Goal: Task Accomplishment & Management: Complete application form

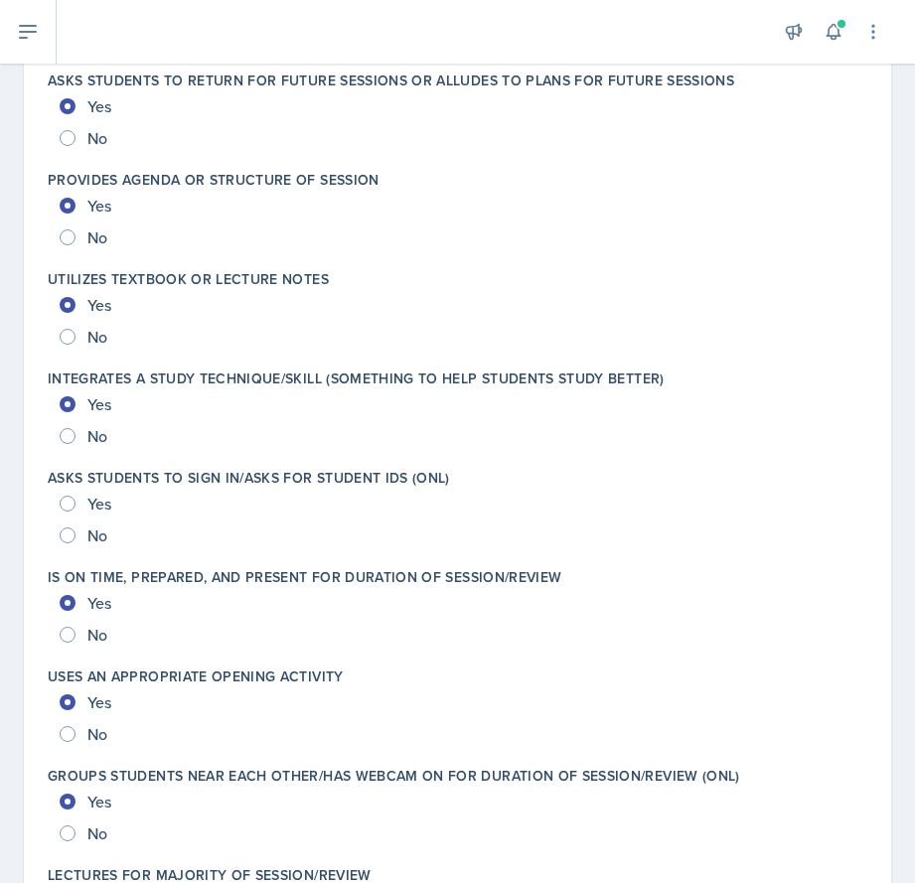
scroll to position [3021, 0]
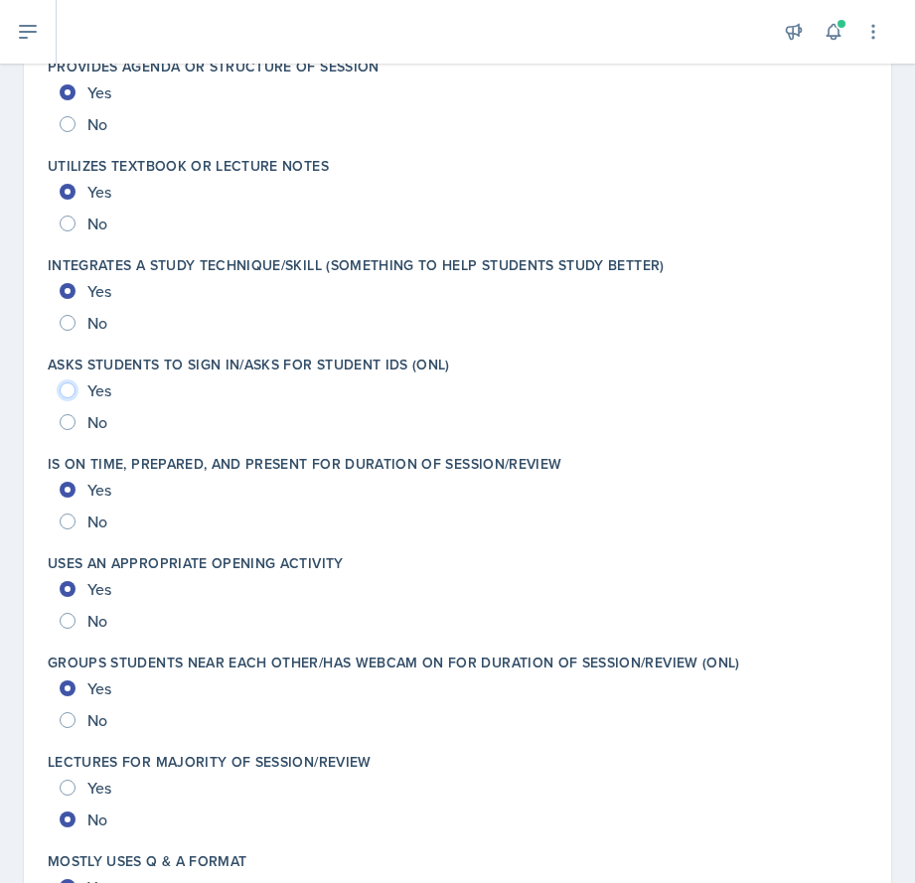
click at [67, 393] on input "Yes" at bounding box center [68, 390] width 16 height 16
radio input "true"
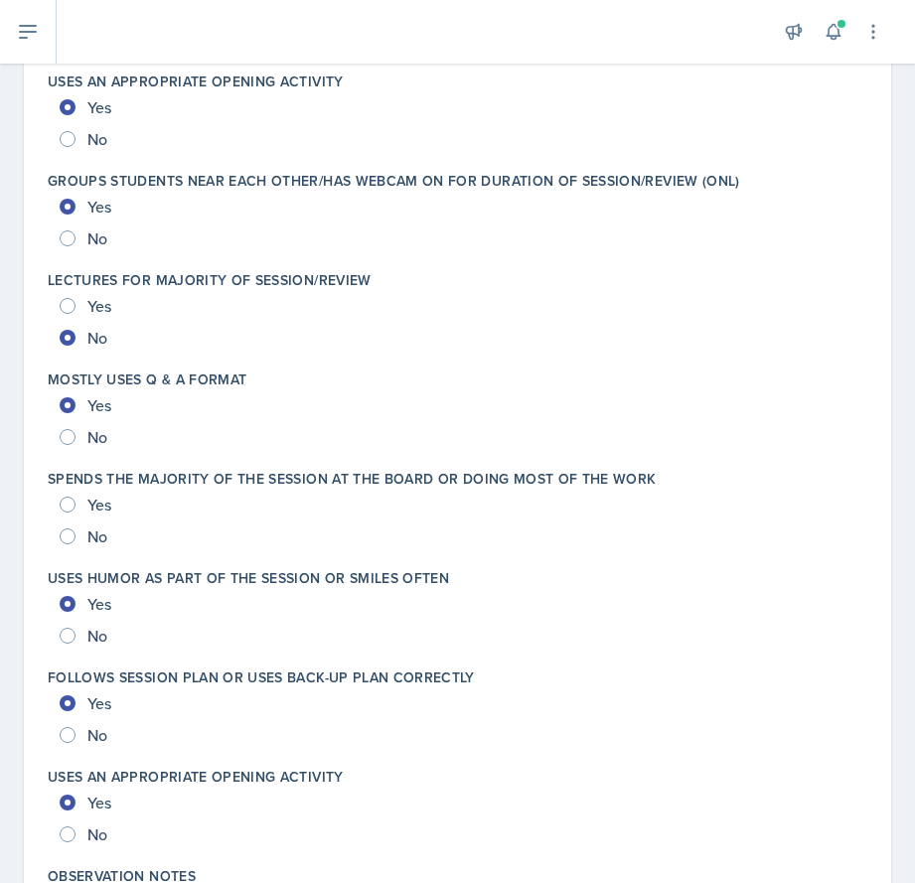
scroll to position [3617, 0]
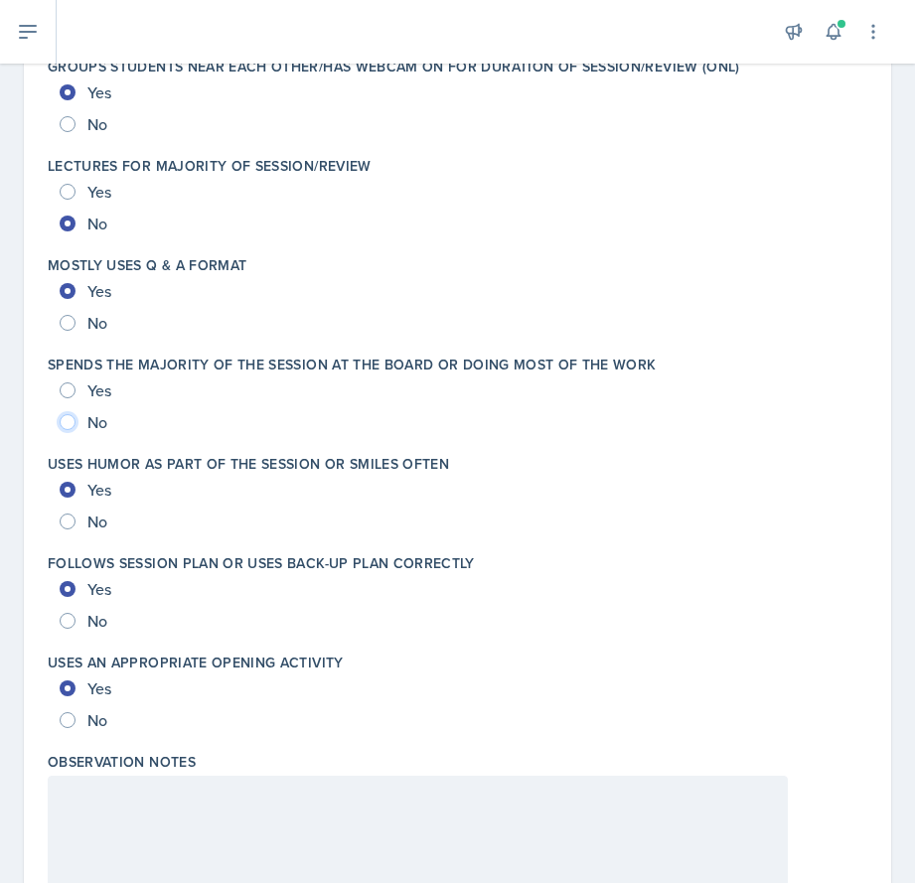
click at [68, 429] on input "No" at bounding box center [68, 422] width 16 height 16
radio input "true"
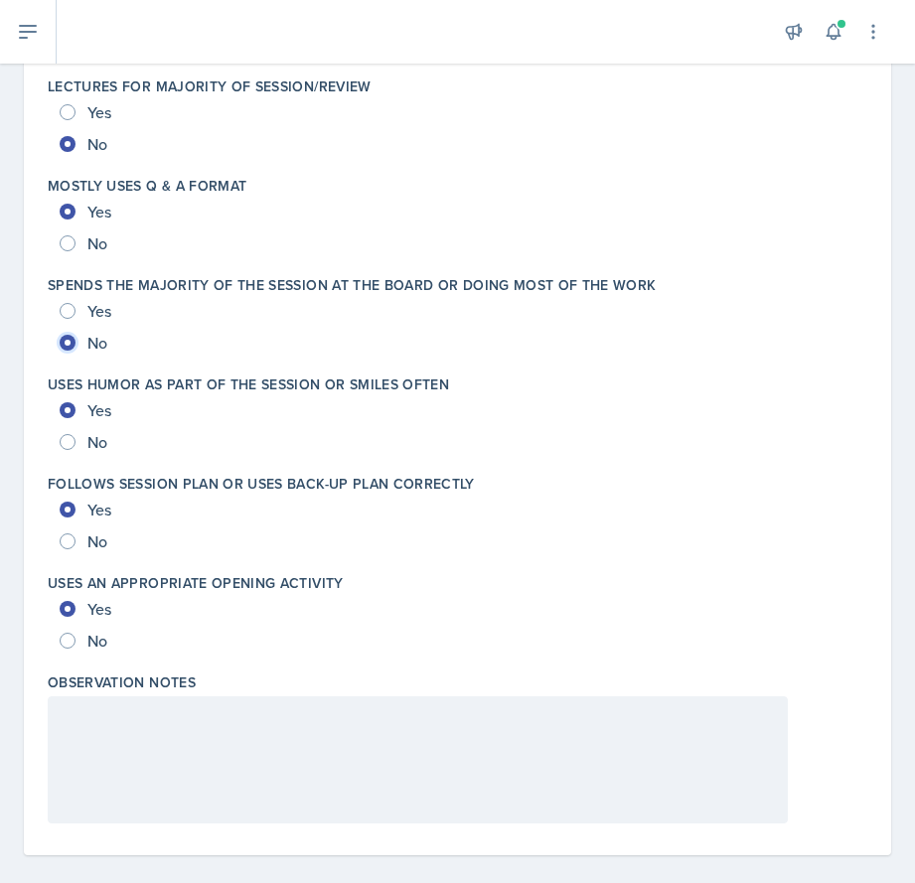
scroll to position [3716, 0]
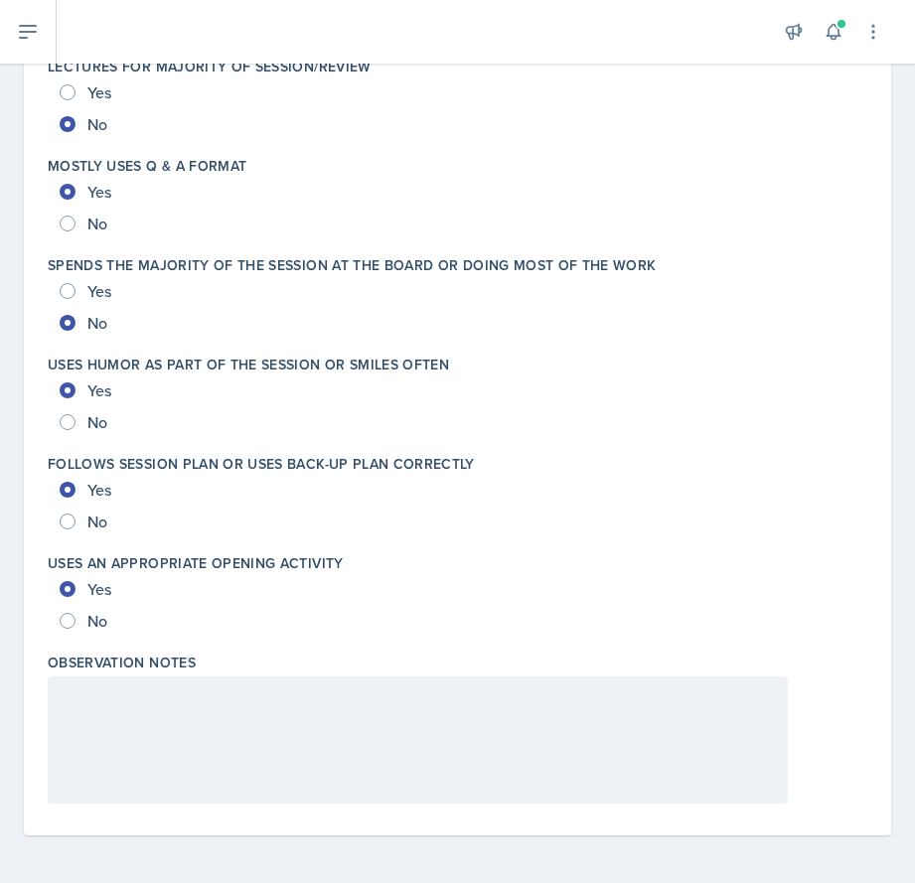
click at [128, 714] on div at bounding box center [418, 739] width 740 height 127
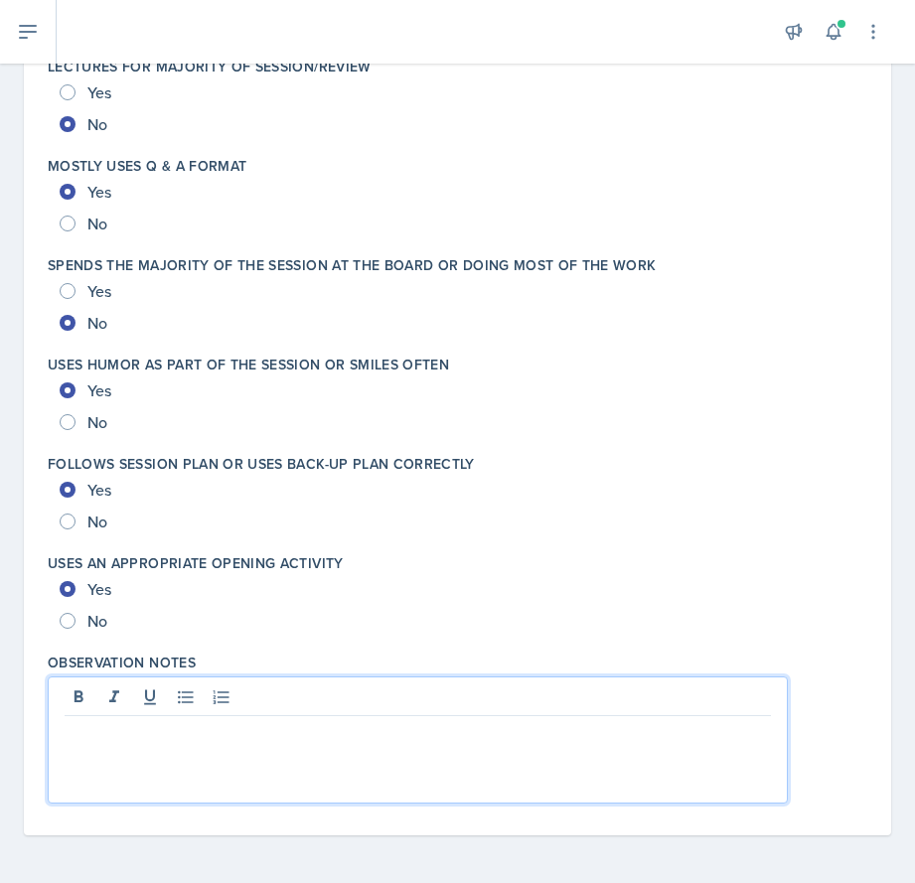
click at [441, 742] on p at bounding box center [418, 732] width 706 height 24
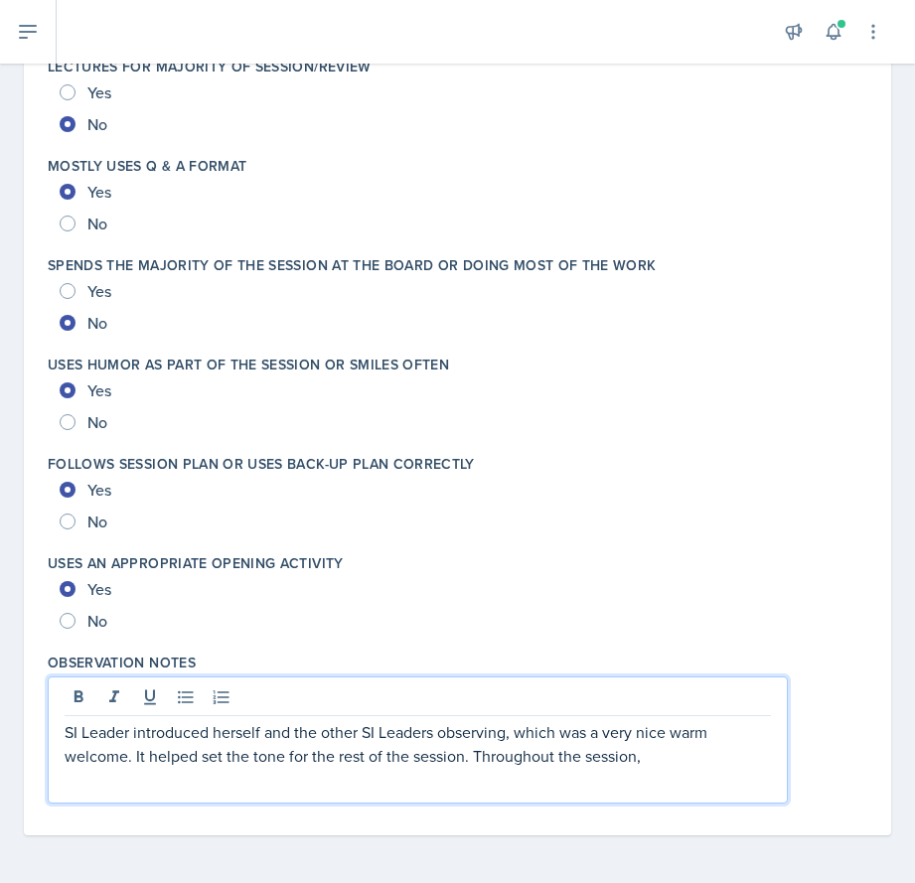
click at [662, 760] on p "SI Leader introduced herself and the other SI Leaders observing, which was a ve…" at bounding box center [418, 744] width 706 height 48
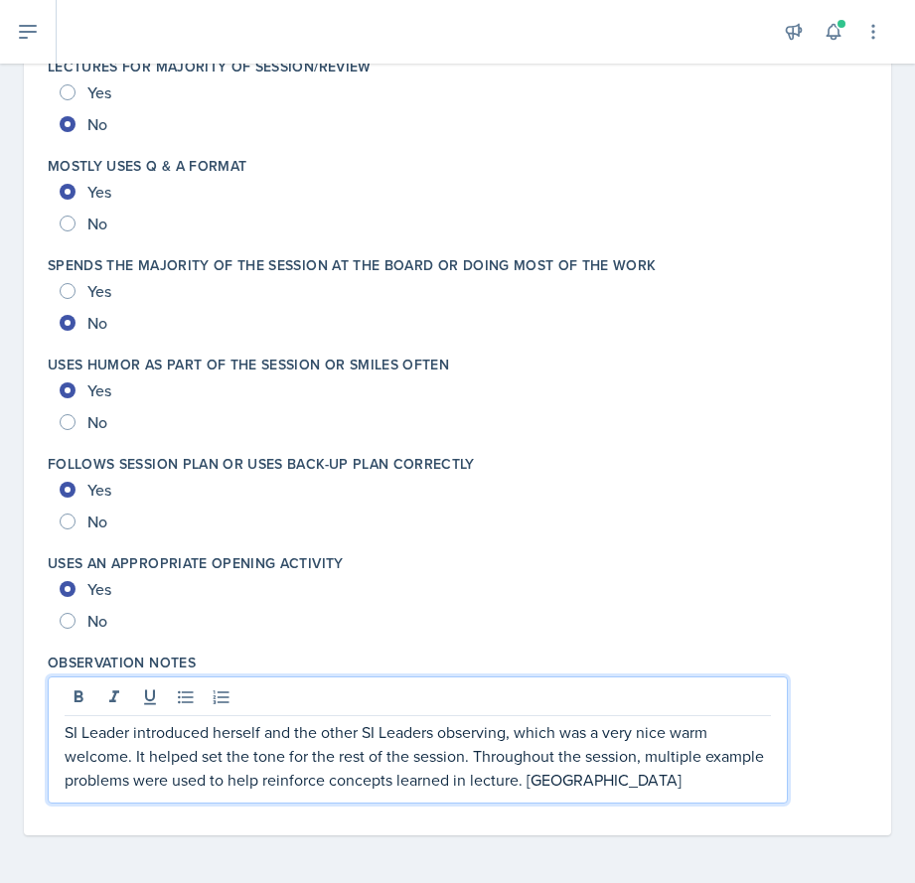
click at [130, 733] on p "SI Leader introduced herself and the other SI Leaders observing, which was a ve…" at bounding box center [418, 755] width 706 height 71
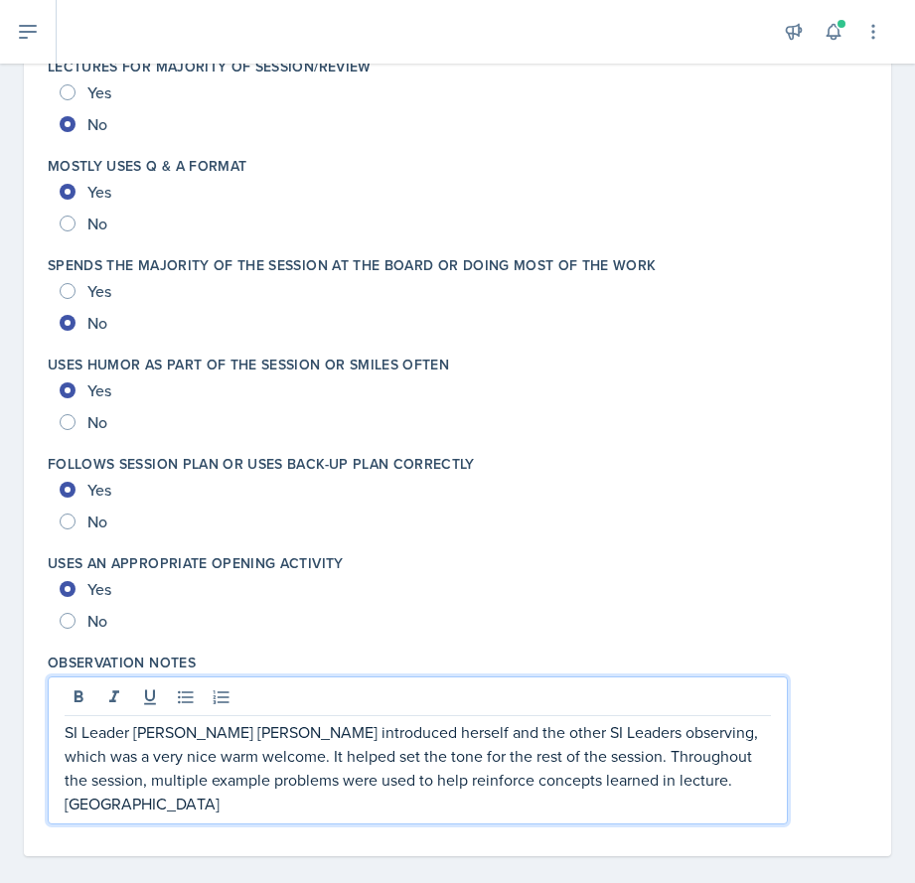
drag, startPoint x: 131, startPoint y: 729, endPoint x: 169, endPoint y: 754, distance: 45.2
click at [131, 734] on p "SI Leader [PERSON_NAME] [PERSON_NAME] introduced herself and the other SI Leade…" at bounding box center [418, 767] width 706 height 95
click at [197, 731] on p "SI Leader--[PERSON_NAME] [PERSON_NAME] introduced herself and the other SI Lead…" at bounding box center [418, 767] width 706 height 95
click at [252, 730] on p "SI Leader--Shikyna--[PERSON_NAME] introduced herself and the other SI Leaders o…" at bounding box center [418, 767] width 706 height 95
click at [209, 731] on p "SI Leader--Shikyna--[PERSON_NAME] introduced herself and the other SI Leaders o…" at bounding box center [418, 767] width 706 height 95
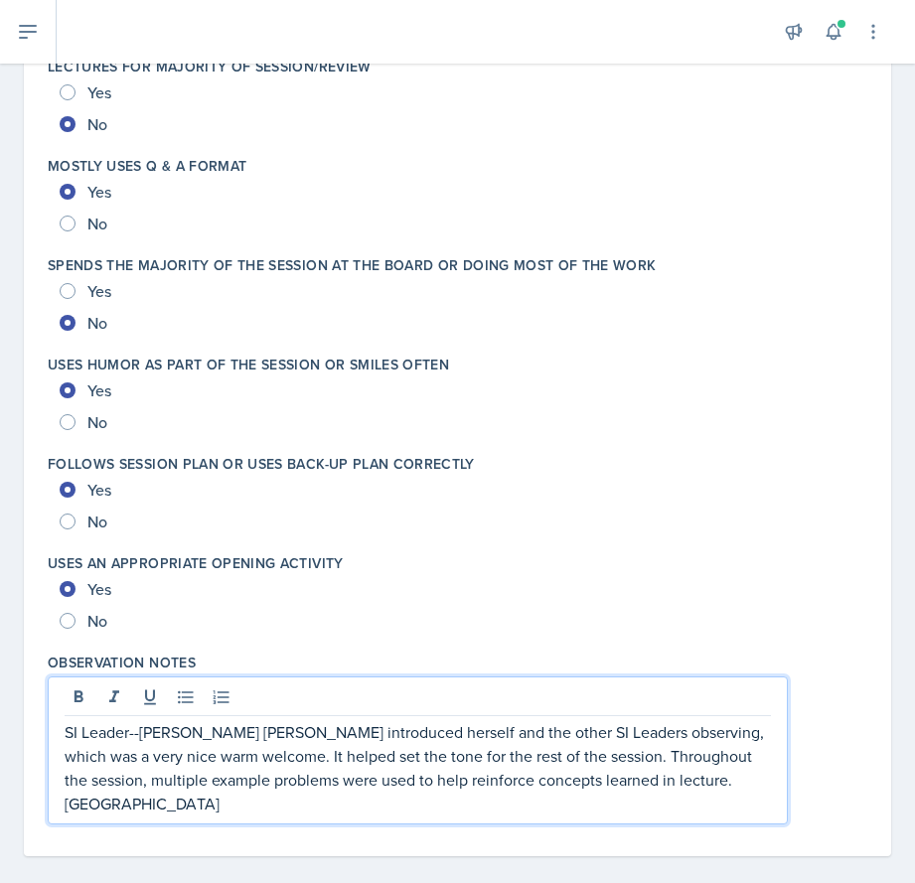
click at [252, 733] on p "SI Leader--[PERSON_NAME] [PERSON_NAME] introduced herself and the other SI Lead…" at bounding box center [418, 767] width 706 height 95
click at [387, 779] on p "SI Leader--[PERSON_NAME]--introduced herself and the other SI Leaders observing…" at bounding box center [418, 767] width 706 height 95
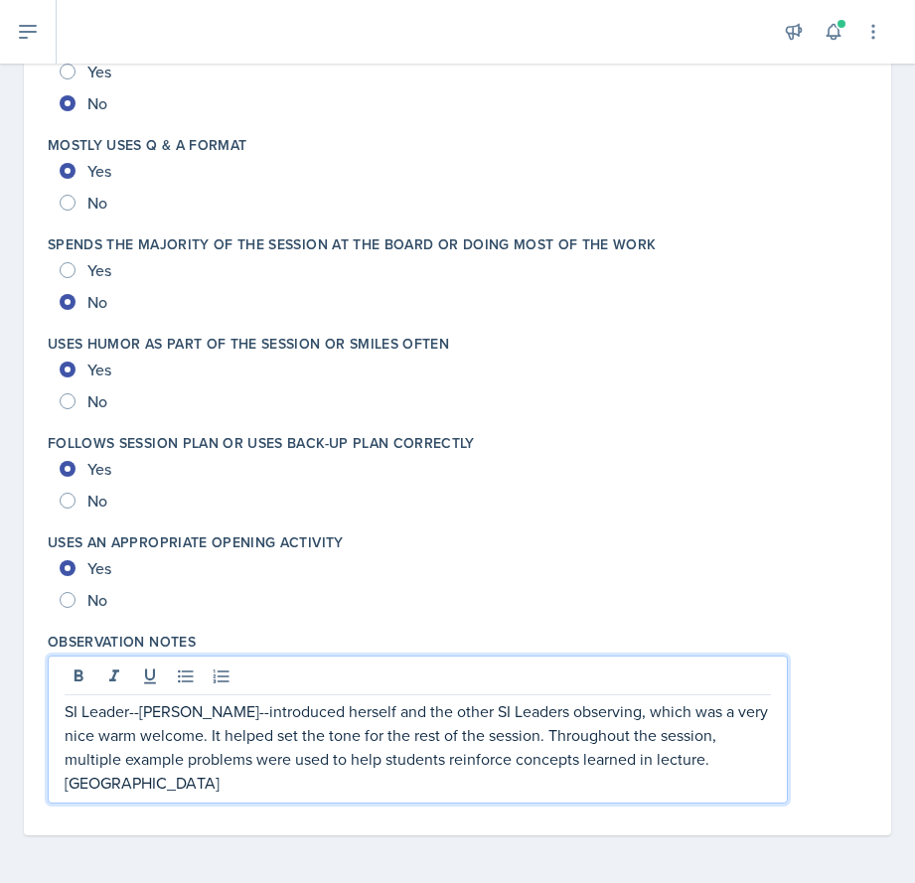
click at [409, 769] on p "SI Leader--[PERSON_NAME]--introduced herself and the other SI Leaders observing…" at bounding box center [418, 746] width 706 height 95
click at [363, 799] on div "SI Leader--[PERSON_NAME]--introduced herself and the other SI Leaders observing…" at bounding box center [418, 729] width 740 height 148
click at [264, 799] on div "SI Leader--[PERSON_NAME]--introduced herself and the other SI Leaders observing…" at bounding box center [418, 729] width 740 height 148
click at [266, 792] on p "SI Leader--[PERSON_NAME]--introduced herself and the other SI Leaders observing…" at bounding box center [418, 746] width 706 height 95
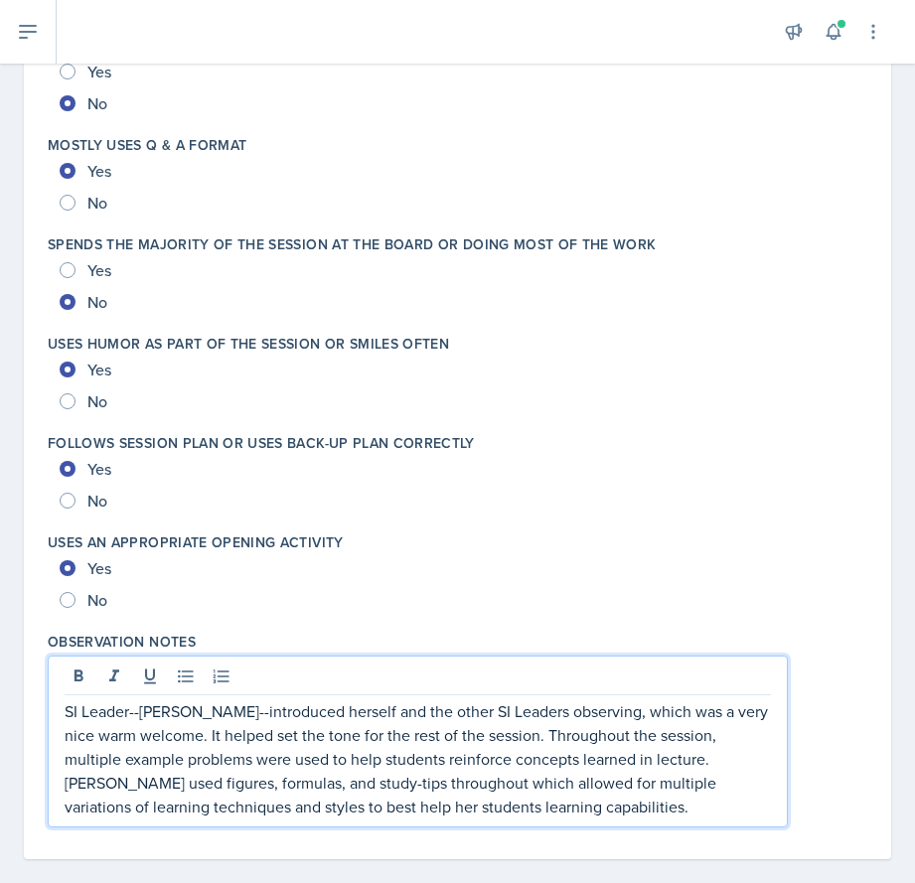
drag, startPoint x: 362, startPoint y: 807, endPoint x: 375, endPoint y: 809, distance: 13.1
click at [363, 807] on p "SI Leader--[PERSON_NAME]--introduced herself and the other SI Leaders observing…" at bounding box center [418, 758] width 706 height 119
click at [637, 807] on p "SI Leader--[PERSON_NAME]--introduced herself and the other SI Leaders observing…" at bounding box center [418, 758] width 706 height 119
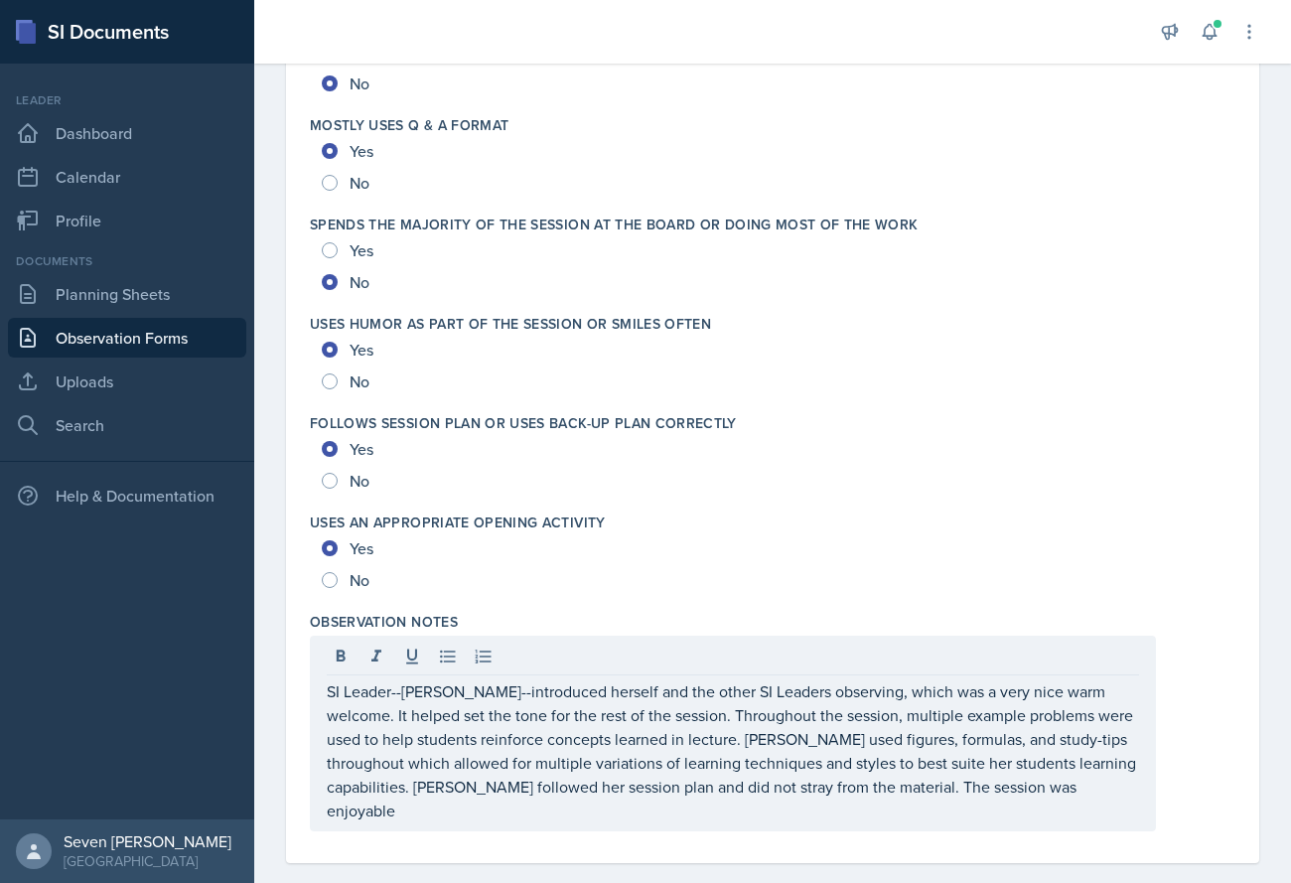
click at [486, 822] on div "SI Leader--[PERSON_NAME]--introduced herself and the other SI Leaders observing…" at bounding box center [733, 734] width 846 height 196
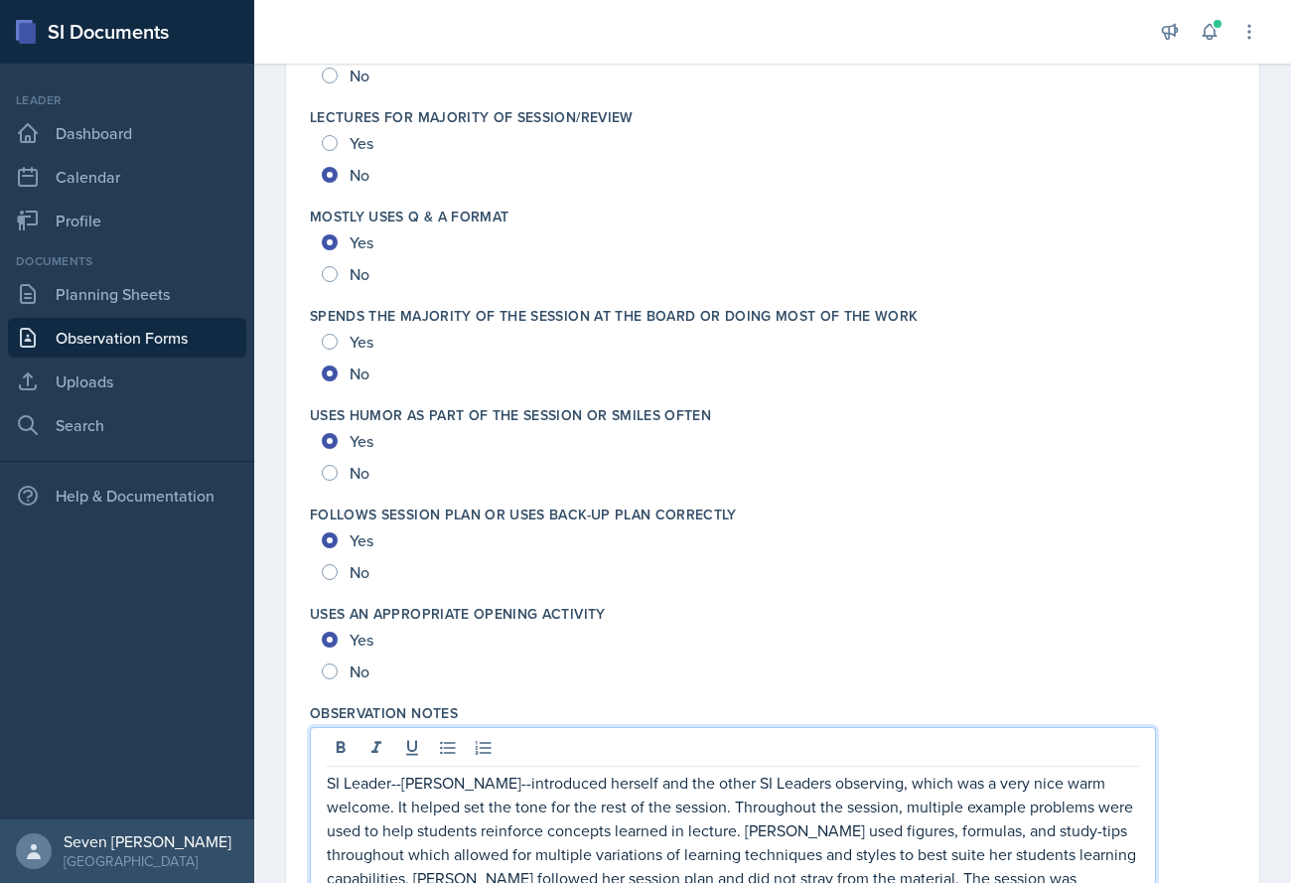
scroll to position [3765, 0]
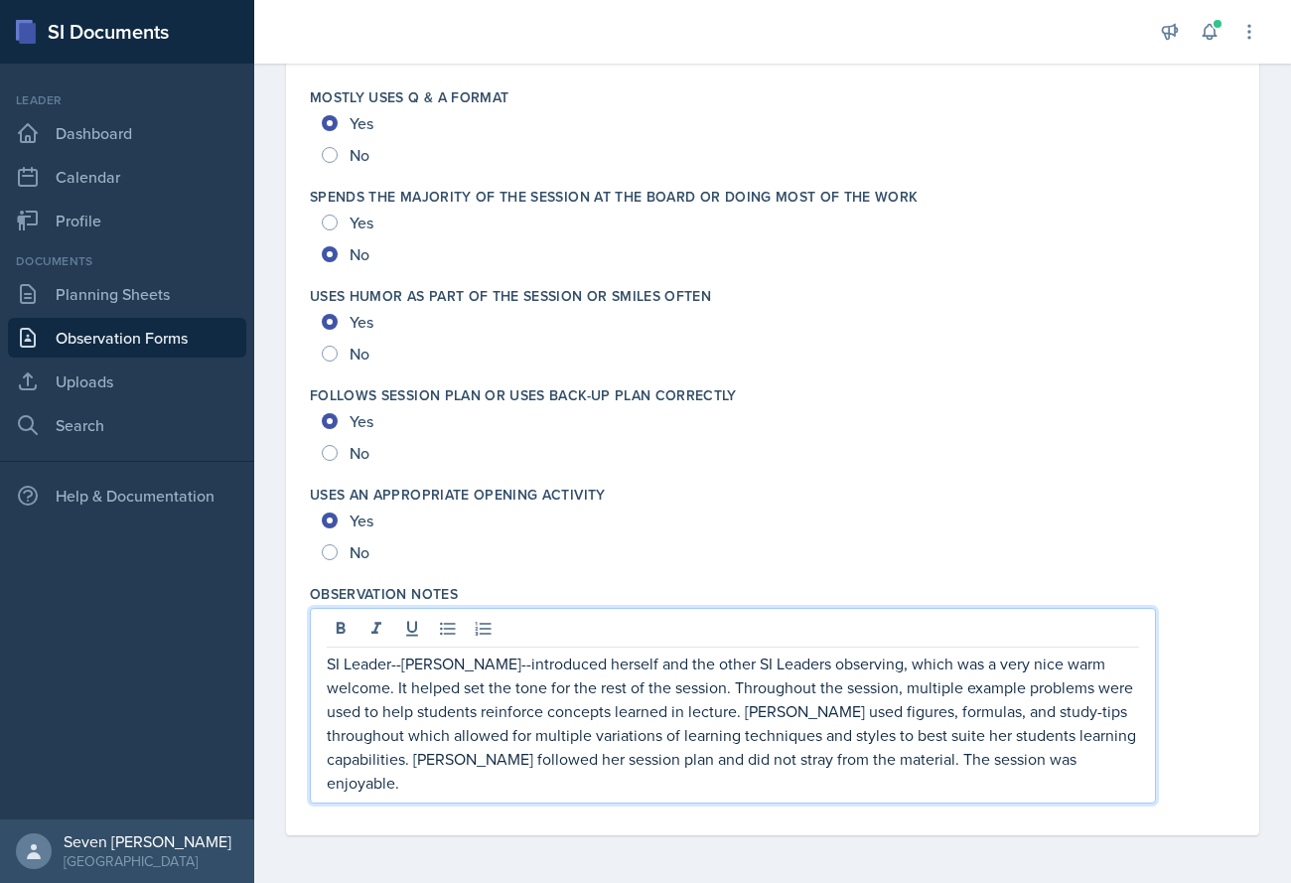
click at [726, 687] on p "SI Leader--[PERSON_NAME]--introduced herself and the other SI Leaders observing…" at bounding box center [733, 722] width 812 height 143
click at [406, 736] on p "SI Leader--[PERSON_NAME]--introduced herself and the other SI Leaders observing…" at bounding box center [733, 722] width 812 height 143
click at [593, 784] on p "SI Leader--[PERSON_NAME]--introduced herself and the other SI Leaders observing…" at bounding box center [733, 722] width 812 height 143
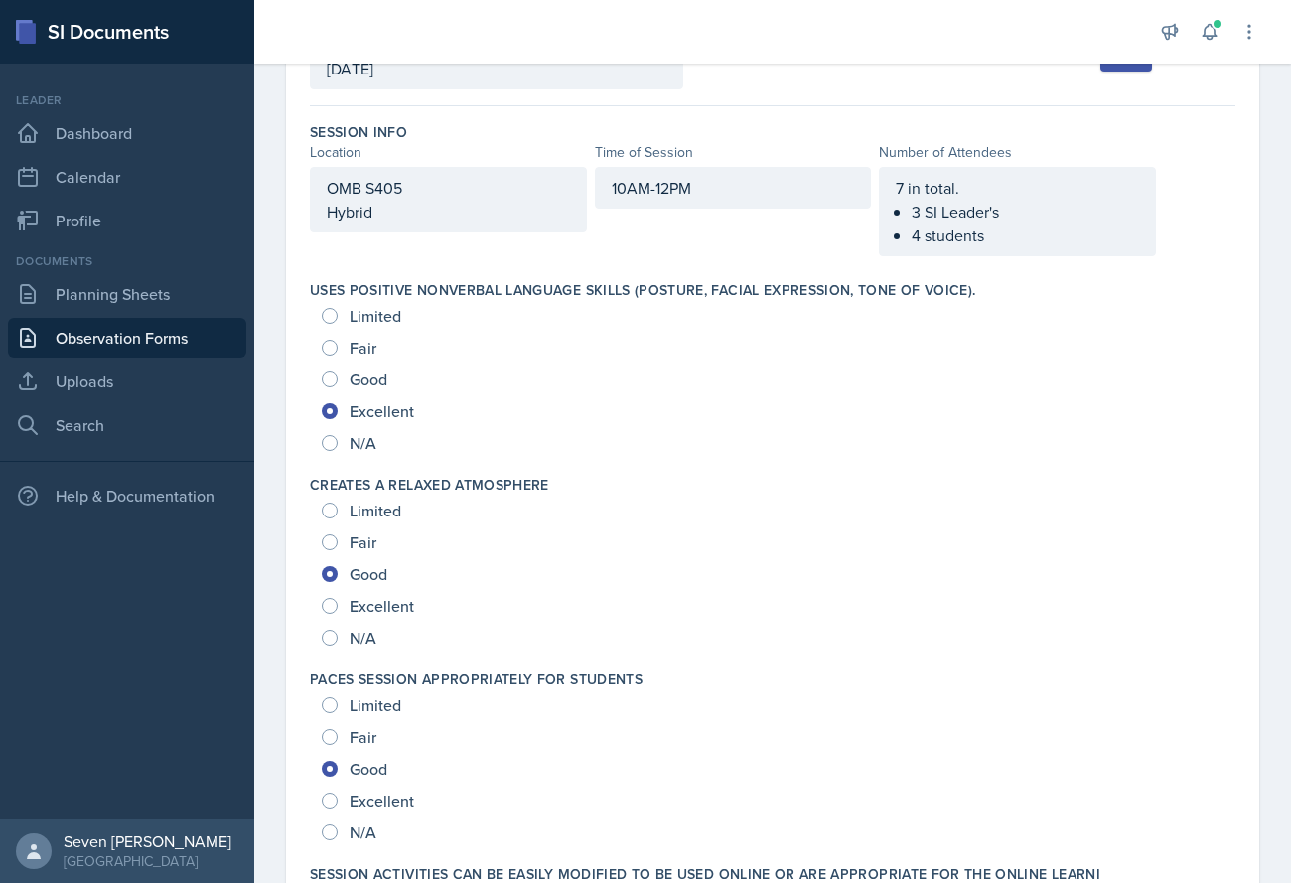
scroll to position [0, 0]
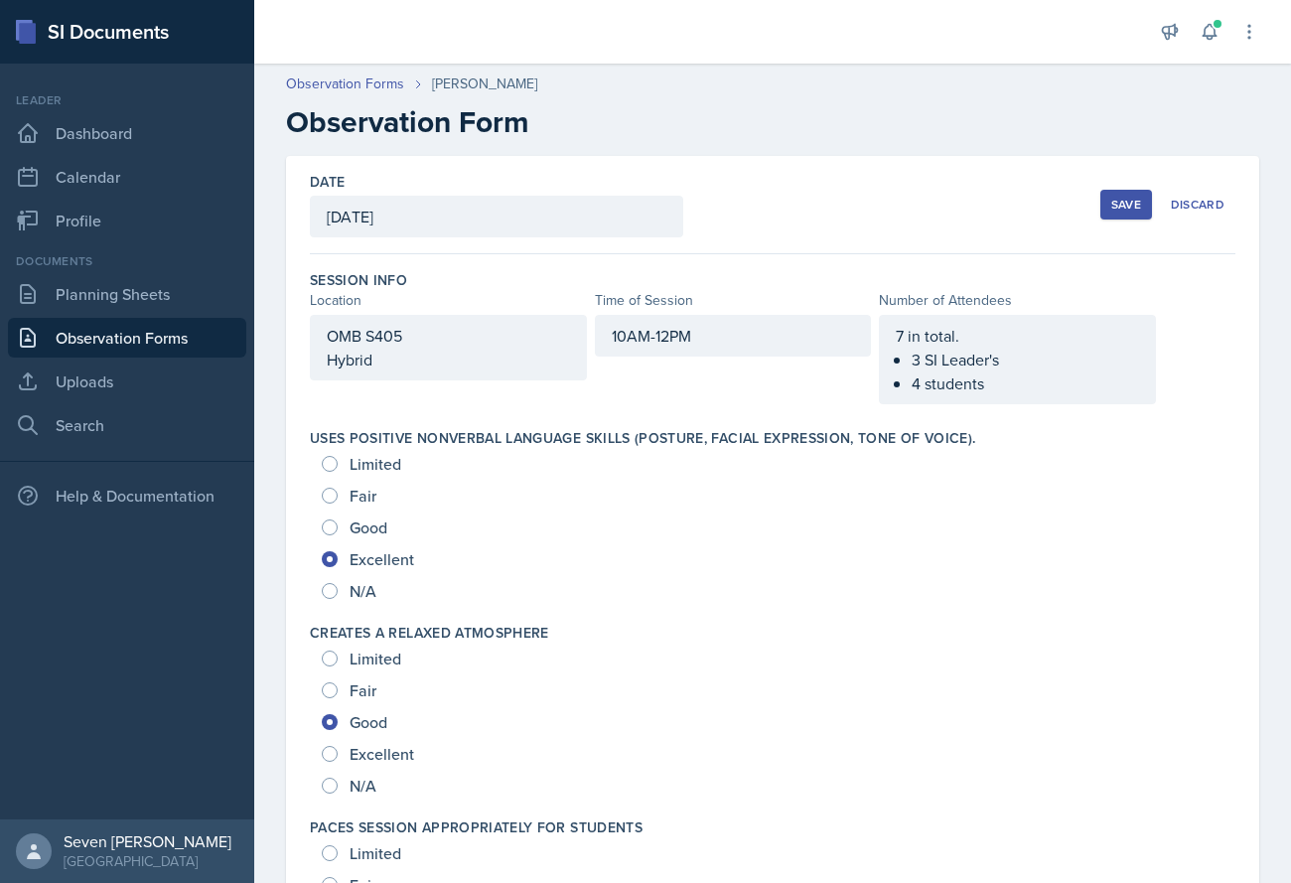
click at [914, 203] on div "Save" at bounding box center [1126, 205] width 30 height 16
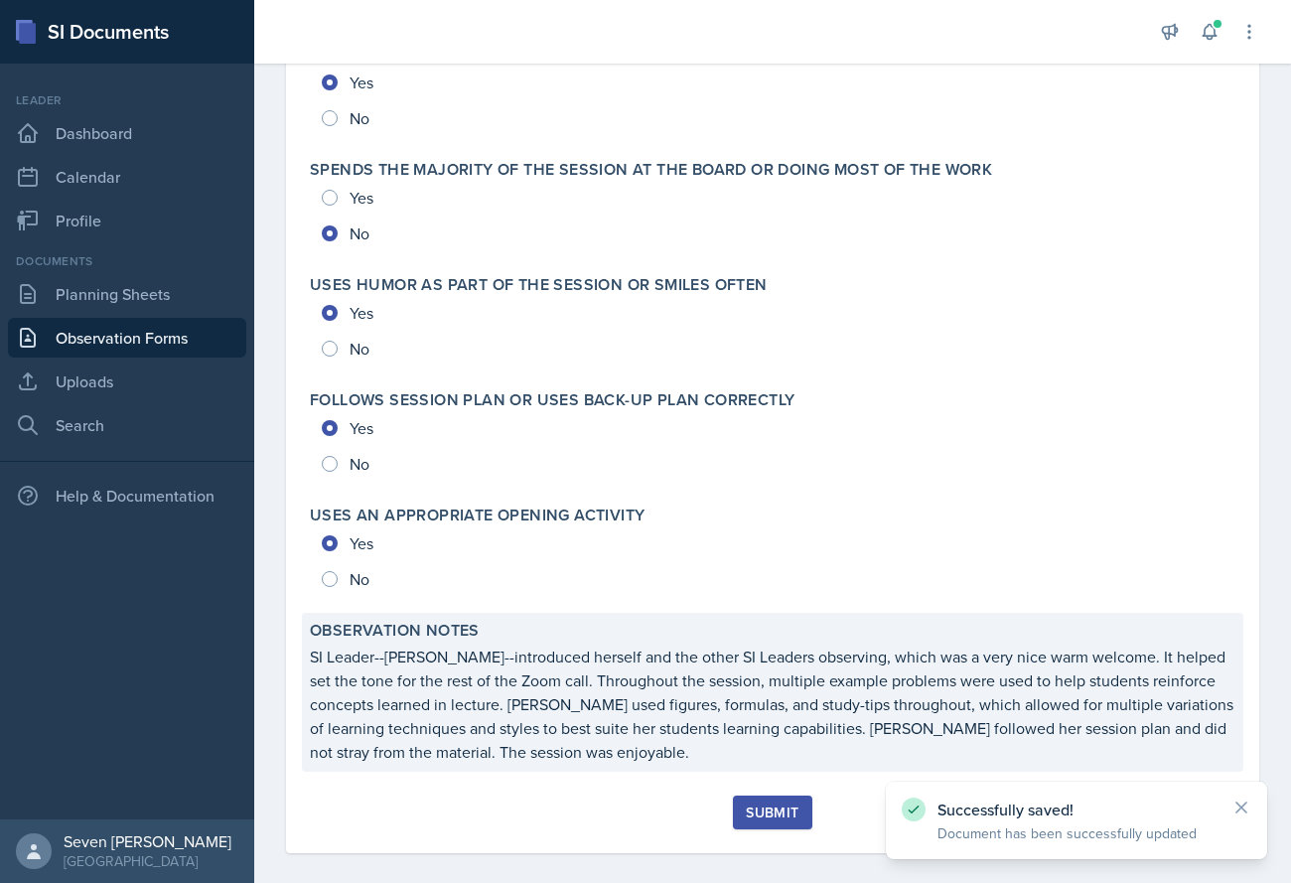
scroll to position [4321, 0]
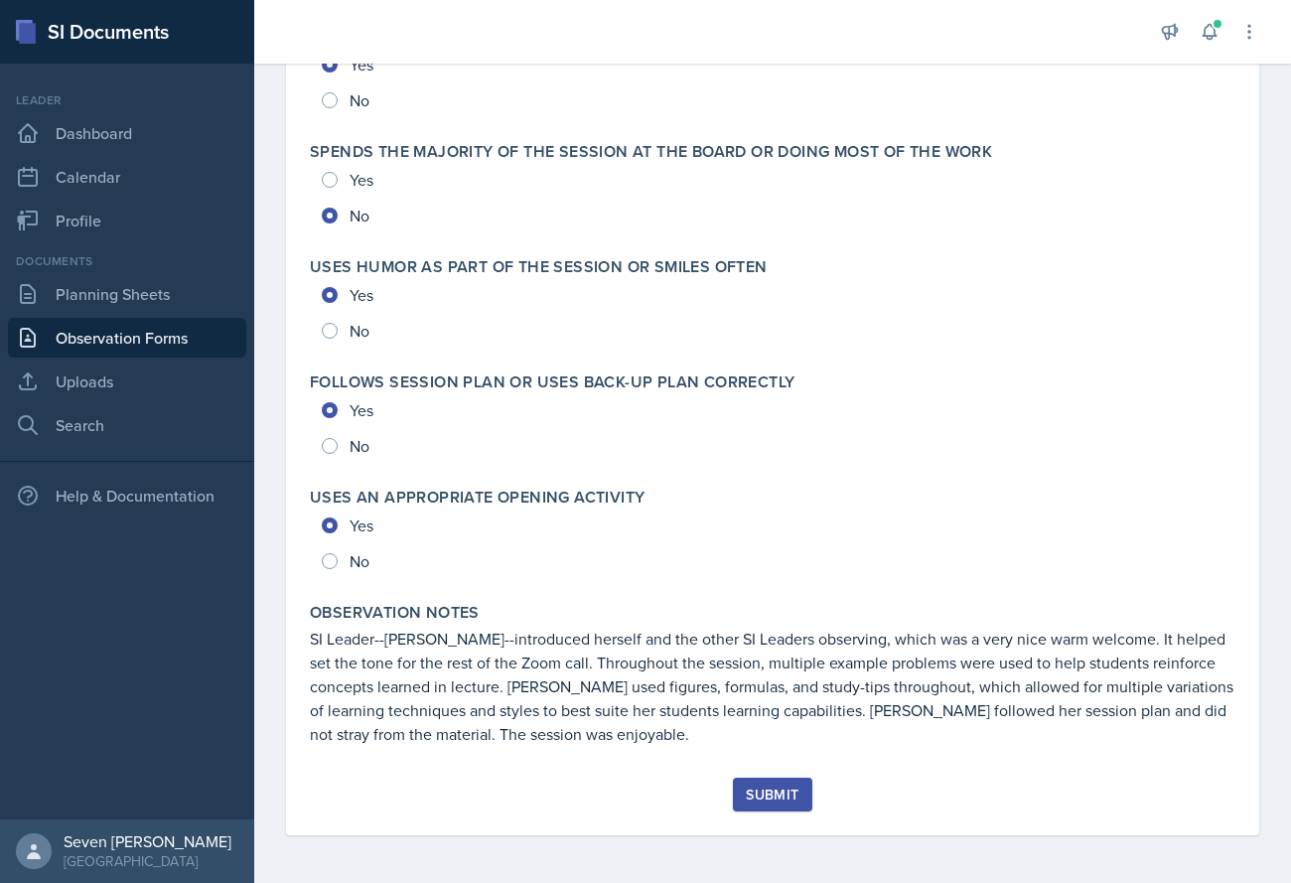
click at [759, 793] on div "Submit" at bounding box center [772, 794] width 53 height 16
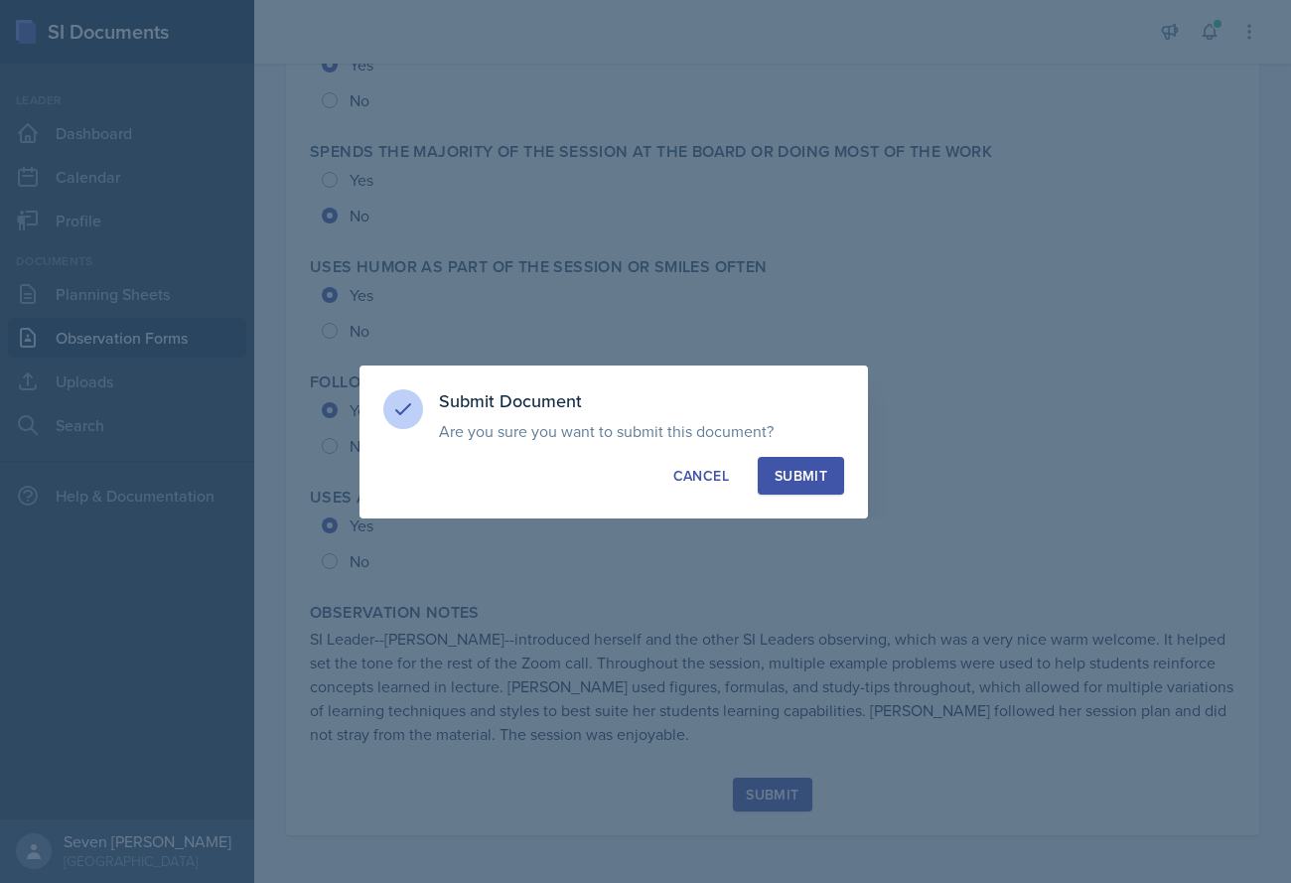
click at [806, 487] on button "Submit" at bounding box center [801, 476] width 86 height 38
radio input "true"
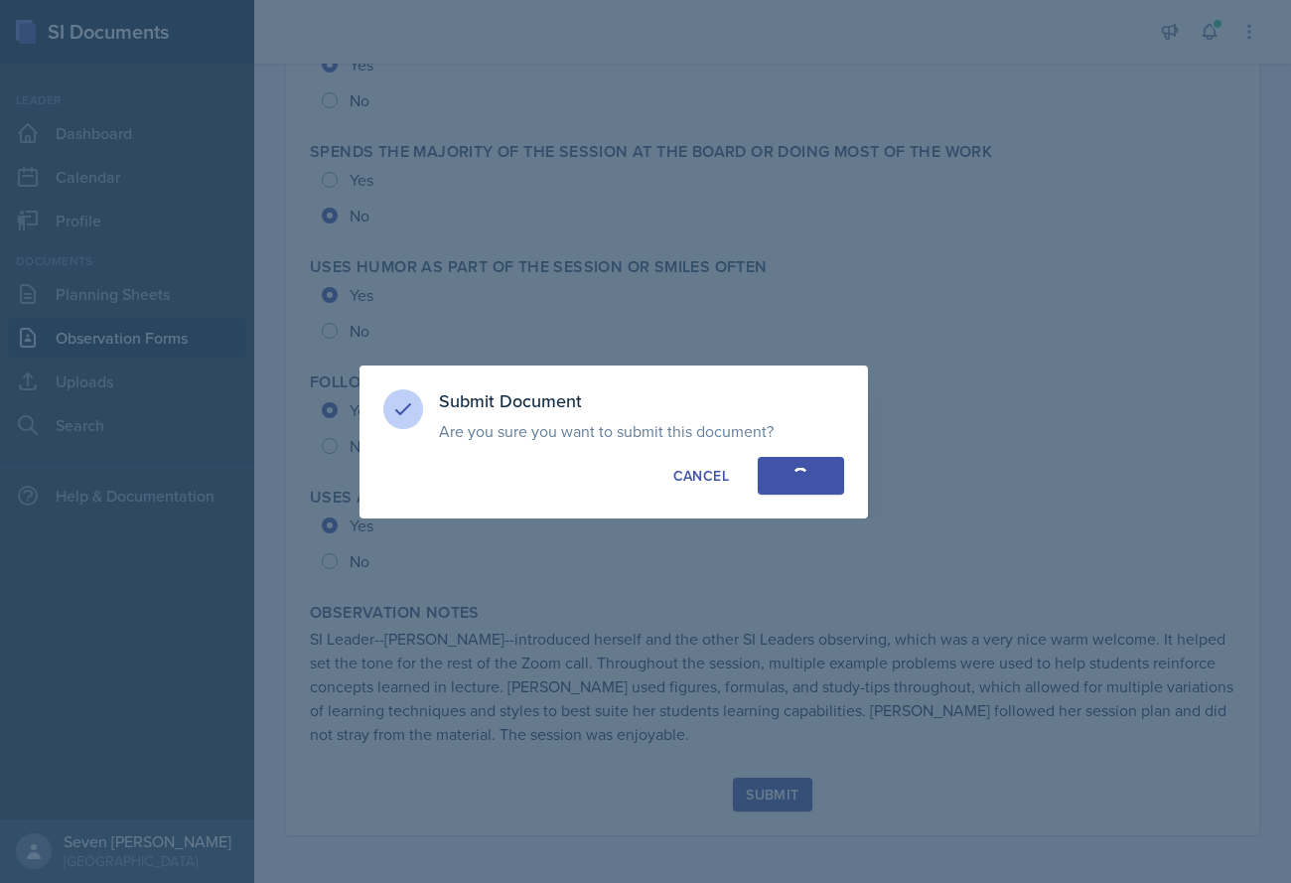
radio input "true"
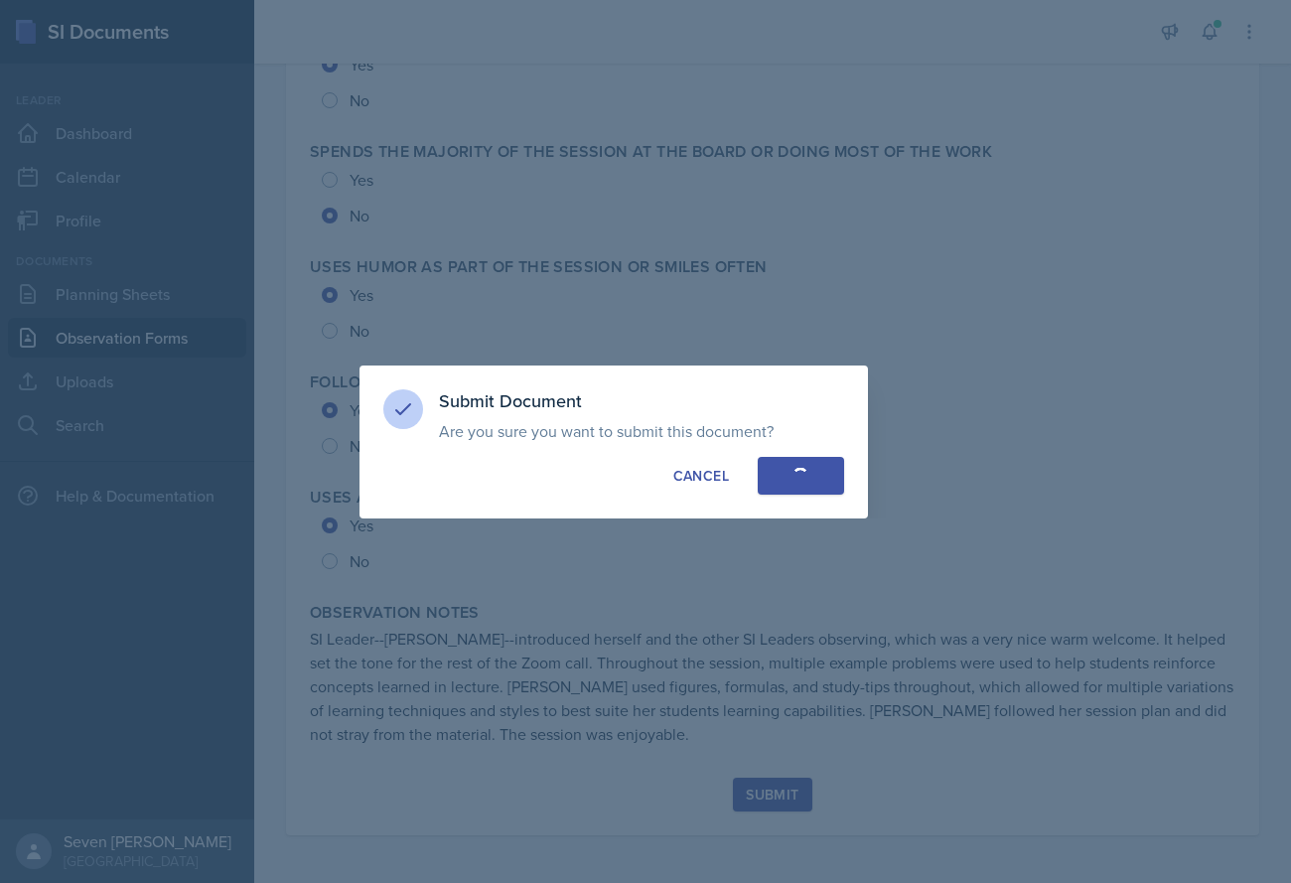
radio input "true"
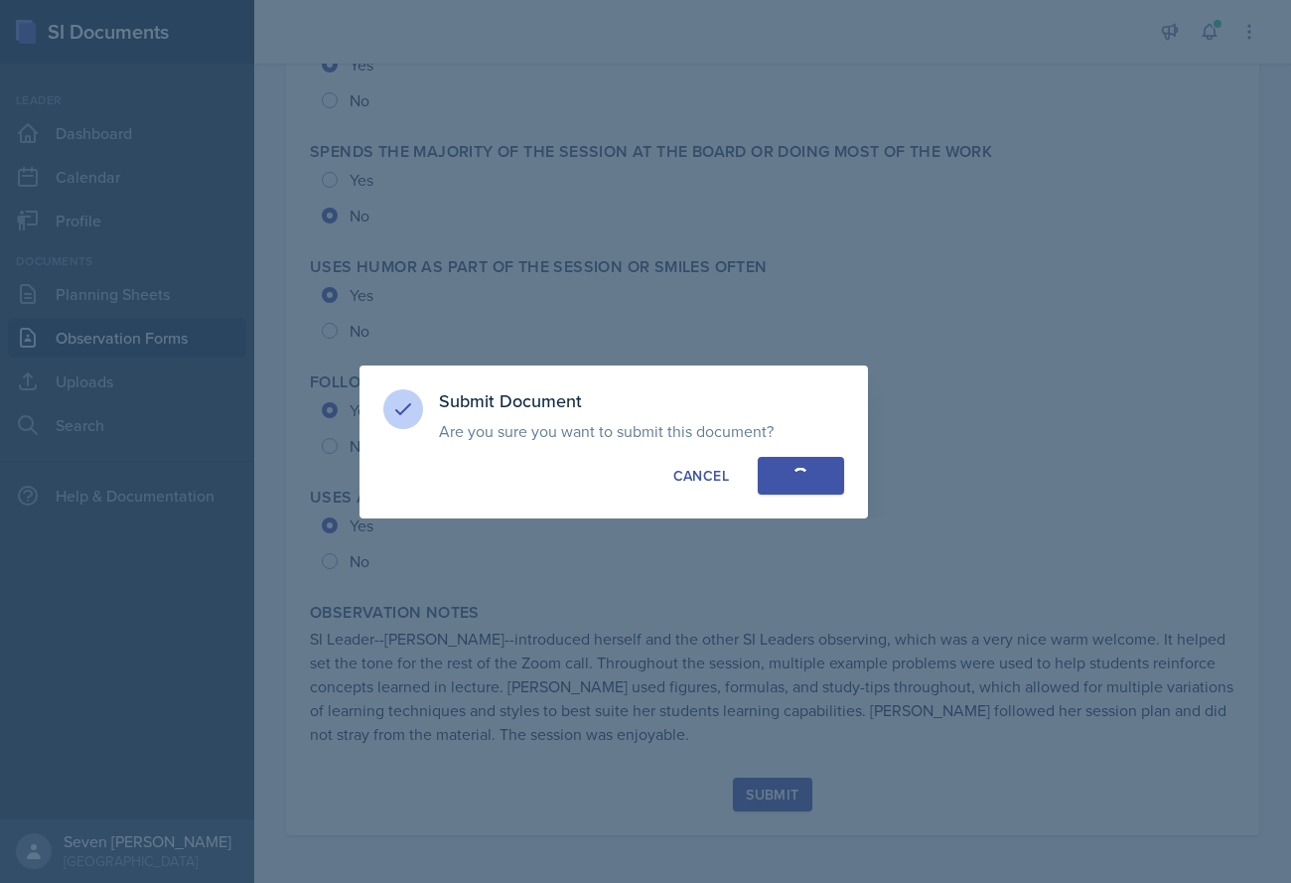
radio input "true"
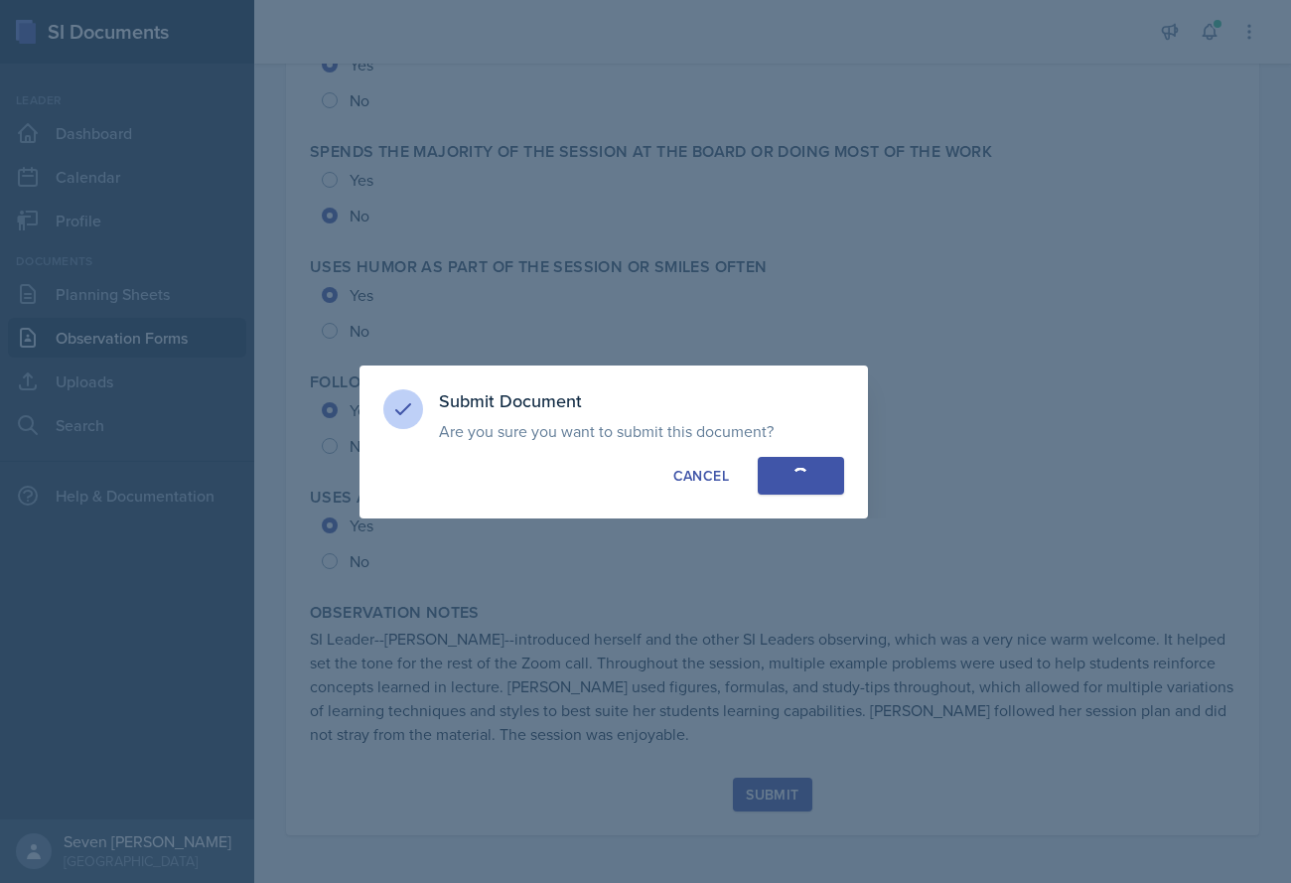
radio input "true"
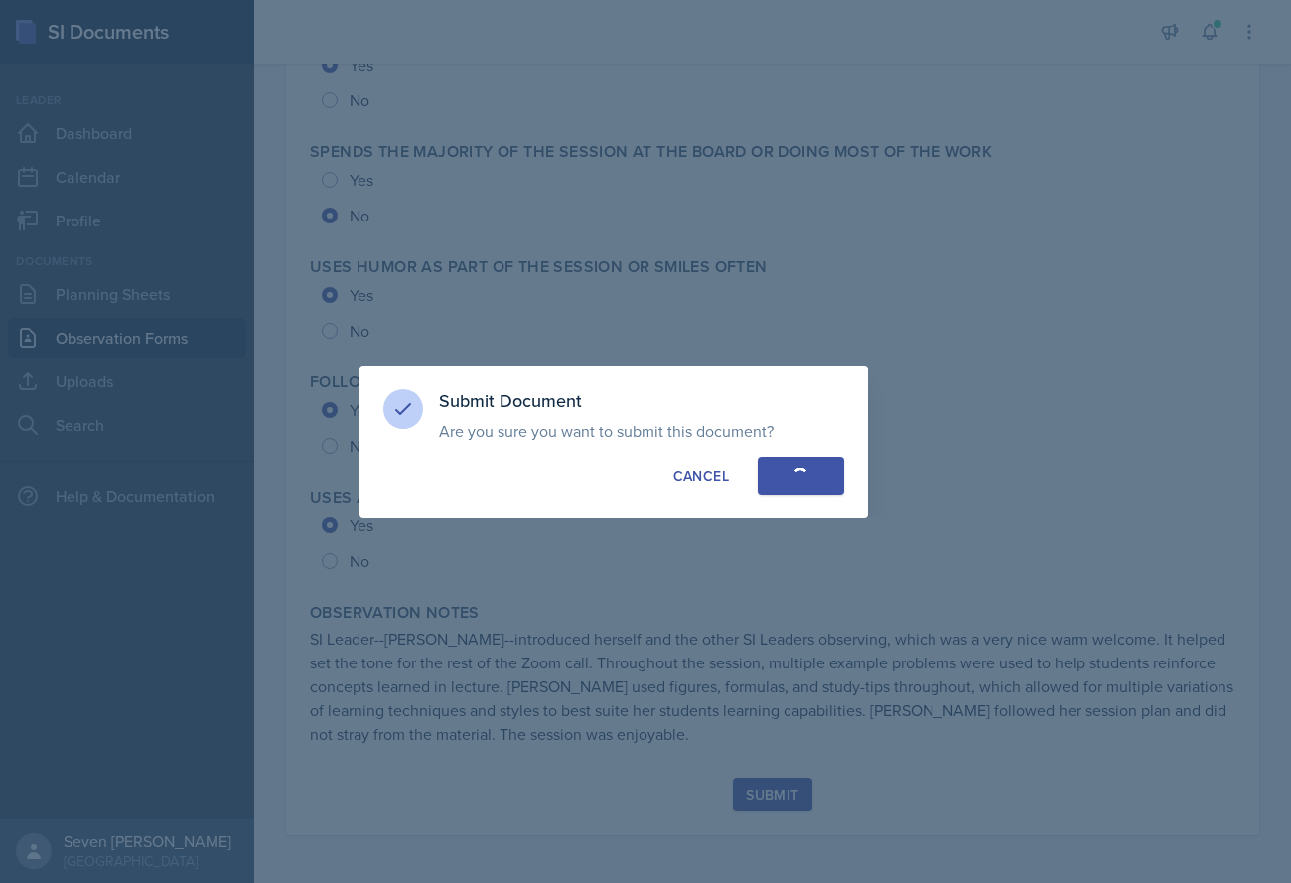
radio input "true"
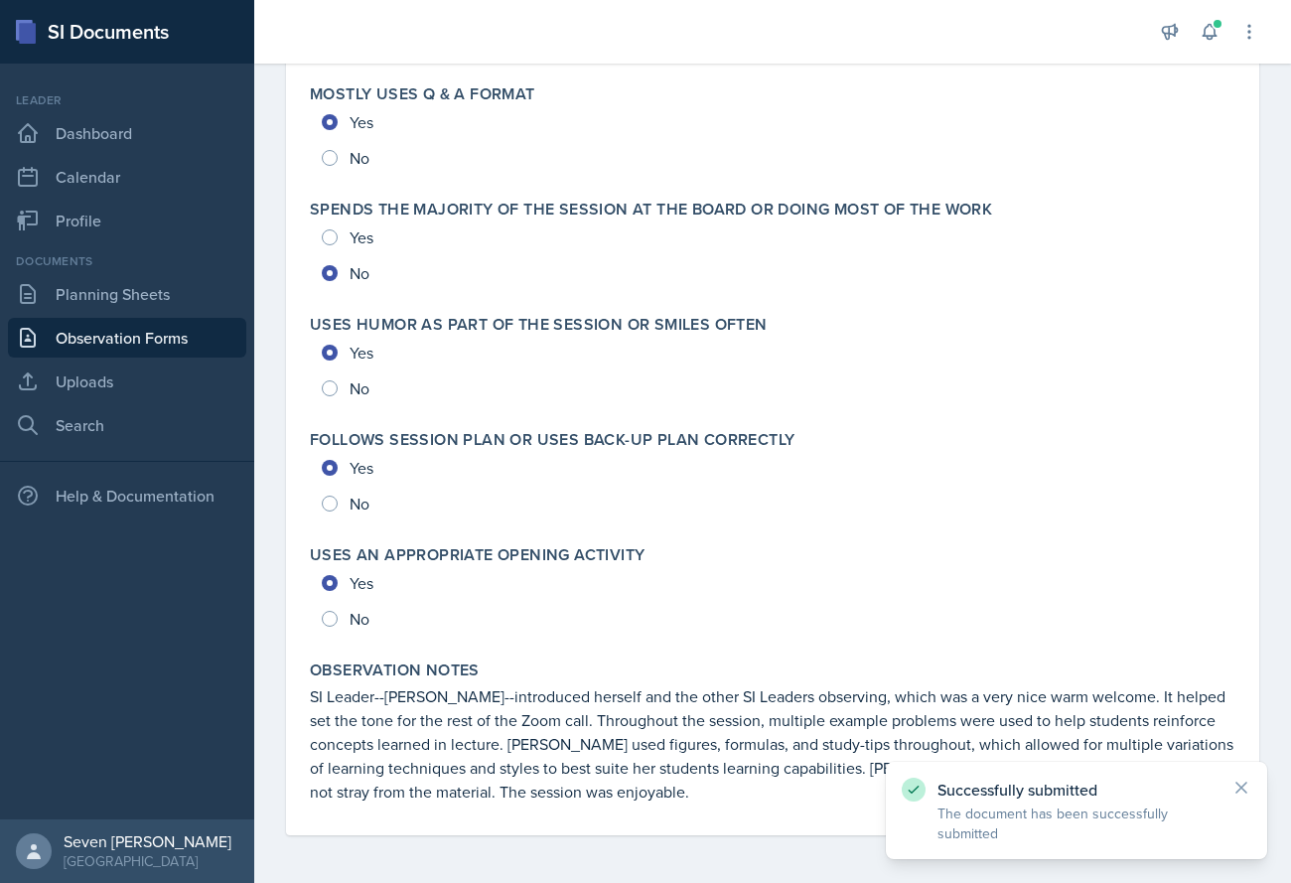
scroll to position [4263, 0]
